Goal: Navigation & Orientation: Find specific page/section

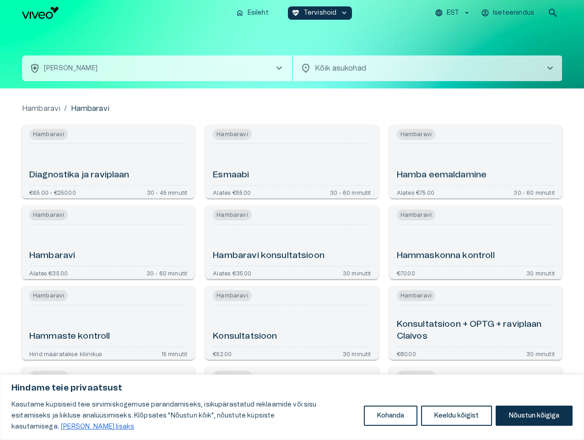
click at [391, 421] on button "Kohanda" at bounding box center [391, 415] width 54 height 20
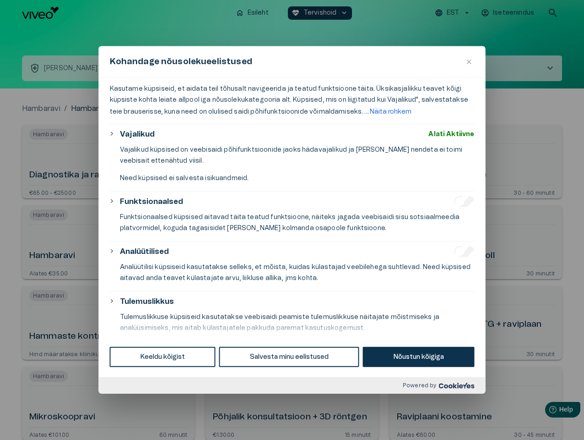
click at [457, 421] on div at bounding box center [292, 220] width 584 height 440
click at [534, 421] on div at bounding box center [292, 220] width 584 height 440
click at [454, 13] on div at bounding box center [292, 220] width 584 height 440
click at [509, 13] on div at bounding box center [292, 220] width 584 height 440
click at [553, 13] on div at bounding box center [292, 220] width 584 height 440
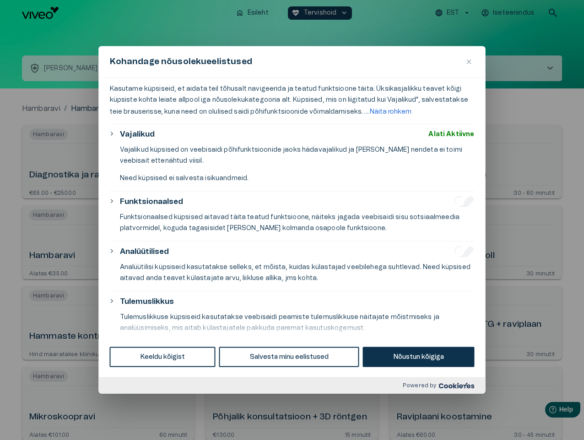
click at [292, 57] on div "Kohandage nõusolekueelistused" at bounding box center [292, 62] width 387 height 32
click at [157, 68] on div "Kohandage nõusolekueelistused" at bounding box center [292, 62] width 387 height 32
click at [428, 68] on div "Kohandage nõusolekueelistused" at bounding box center [292, 62] width 387 height 32
click at [108, 162] on div "Kasutame küpsiseid, et aidata teil tõhusalt navigeerida ja teatud funktsioone t…" at bounding box center [292, 207] width 387 height 258
